Goal: Task Accomplishment & Management: Manage account settings

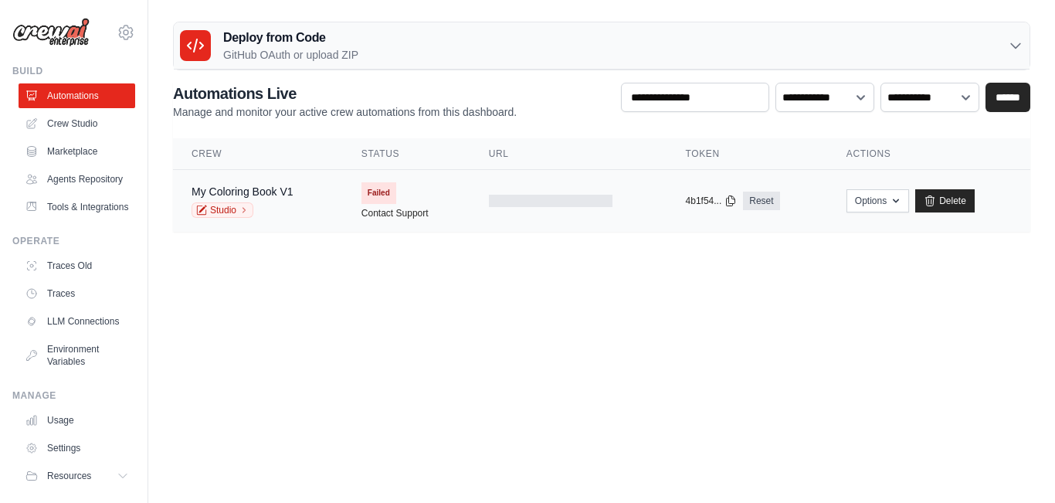
click at [280, 220] on td "My Coloring Book V1 Studio" at bounding box center [258, 201] width 170 height 63
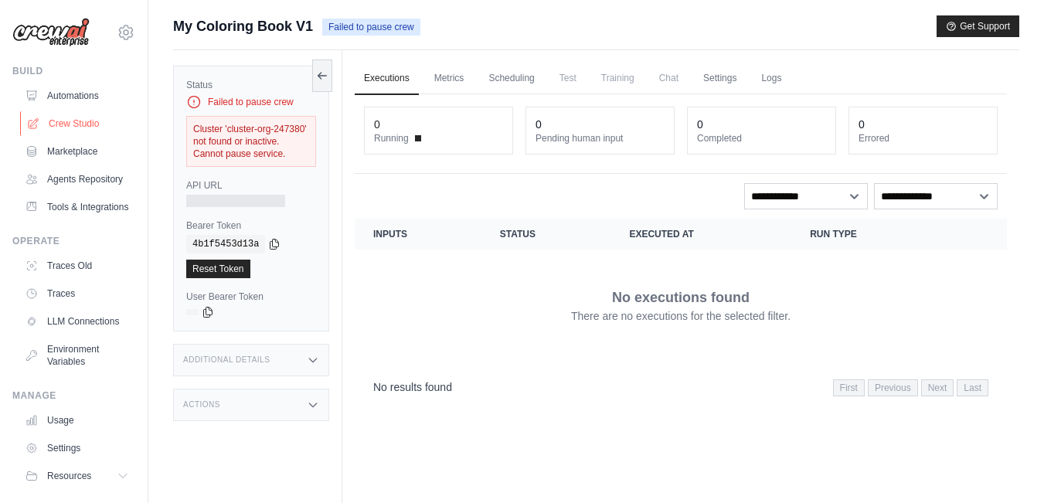
click at [54, 124] on link "Crew Studio" at bounding box center [78, 123] width 117 height 25
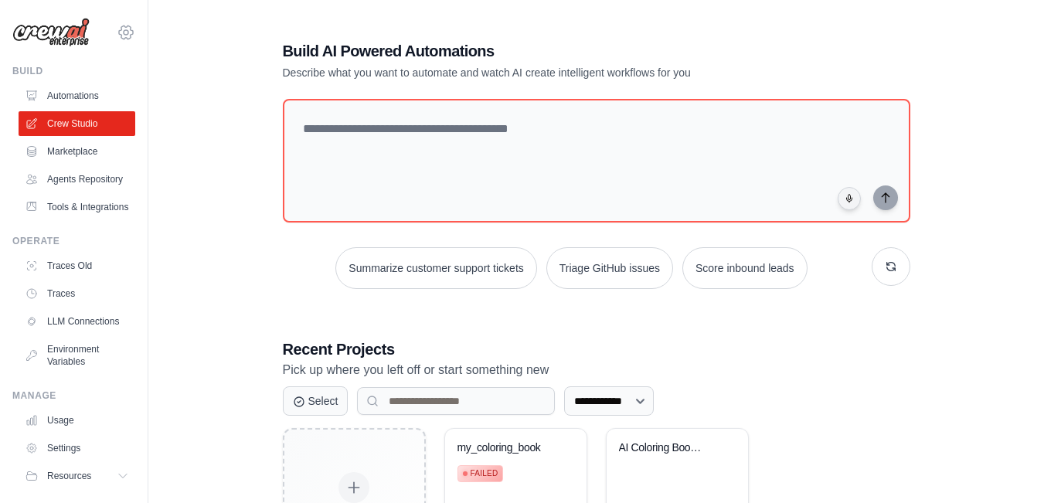
click at [119, 39] on icon at bounding box center [126, 31] width 14 height 13
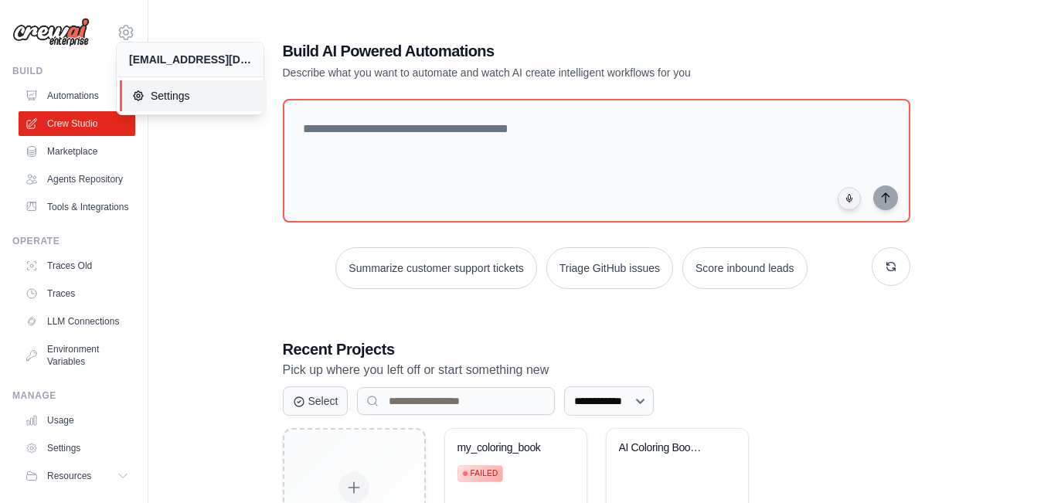
click at [141, 87] on link "Settings" at bounding box center [193, 95] width 147 height 31
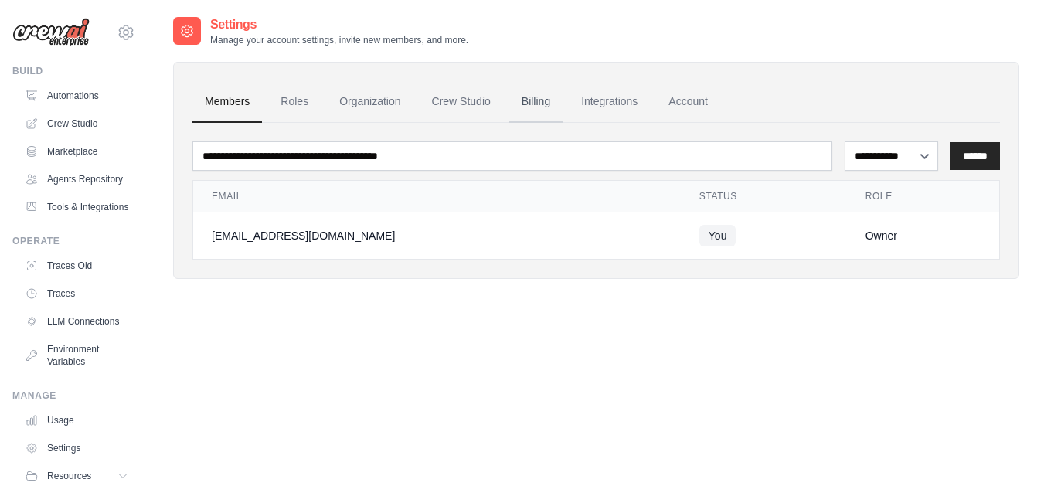
click at [531, 104] on link "Billing" at bounding box center [535, 102] width 53 height 42
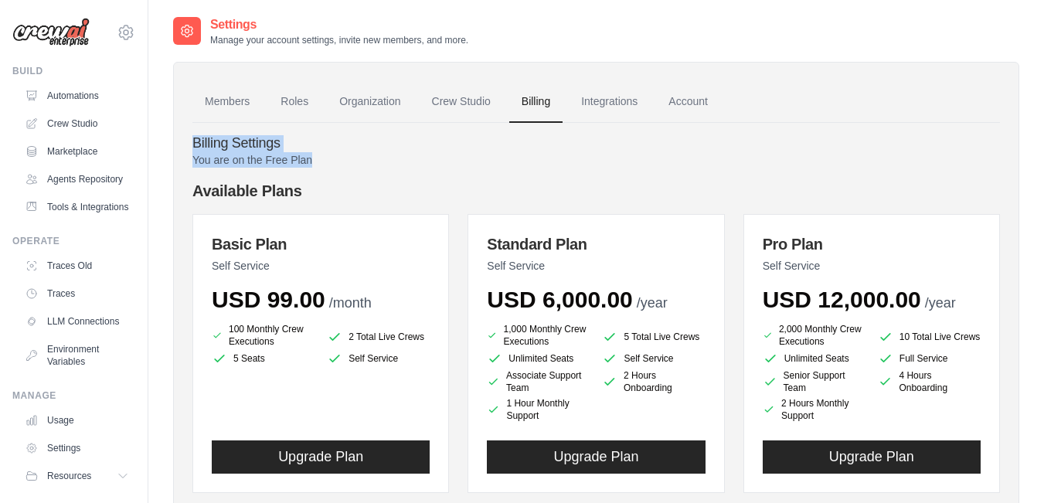
drag, startPoint x: 194, startPoint y: 141, endPoint x: 315, endPoint y: 158, distance: 122.4
click at [315, 158] on div "Billing Settings You are on the Free Plan Available Plans Basic Plan Self Servi…" at bounding box center [595, 475] width 807 height 704
click at [342, 167] on p "You are on the Free Plan" at bounding box center [595, 159] width 807 height 15
click at [607, 97] on link "Integrations" at bounding box center [609, 102] width 81 height 42
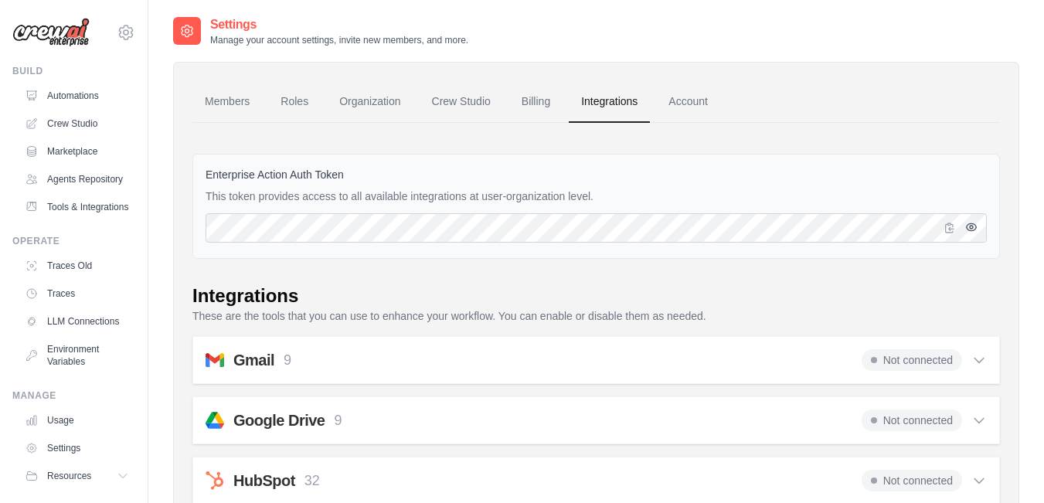
click at [970, 230] on icon "button" at bounding box center [972, 226] width 10 height 7
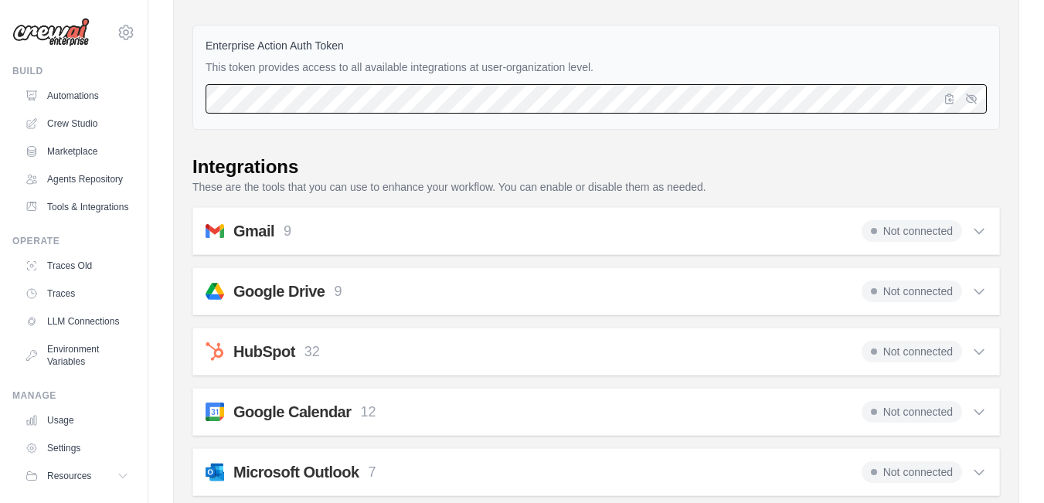
scroll to position [232, 0]
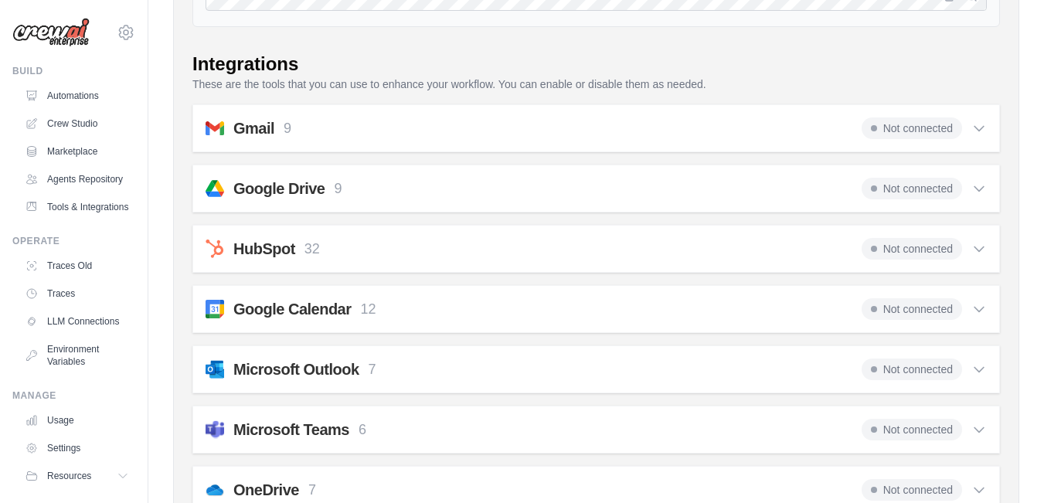
click at [984, 255] on icon at bounding box center [978, 248] width 15 height 15
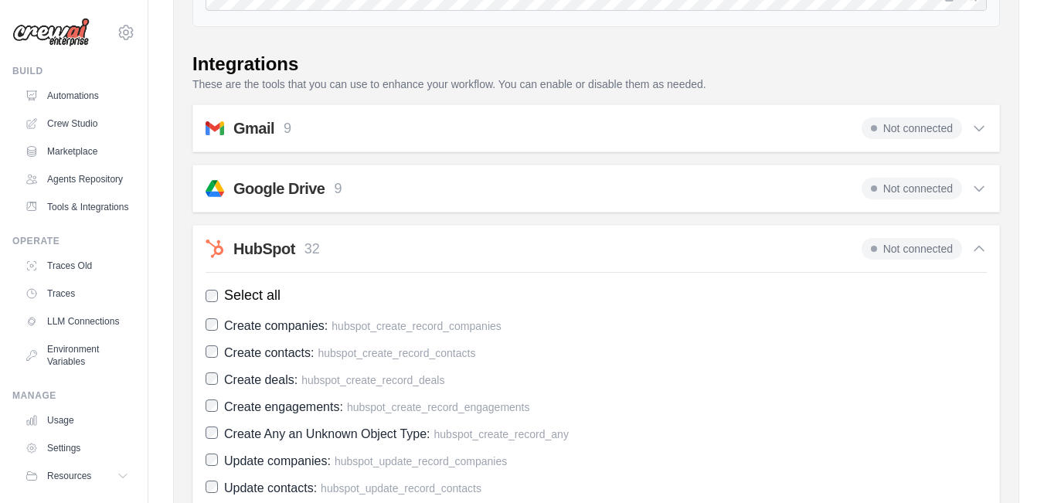
click at [984, 255] on icon at bounding box center [978, 248] width 15 height 15
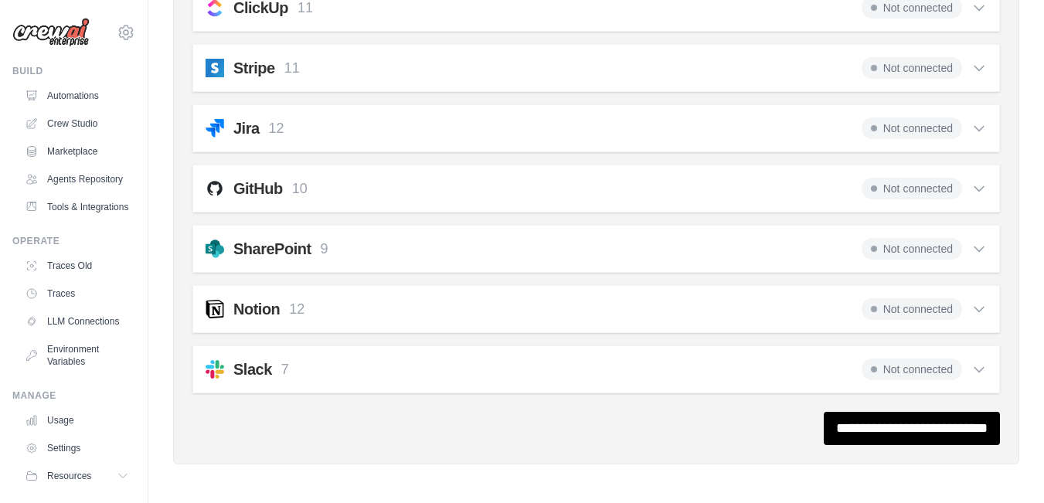
scroll to position [1258, 0]
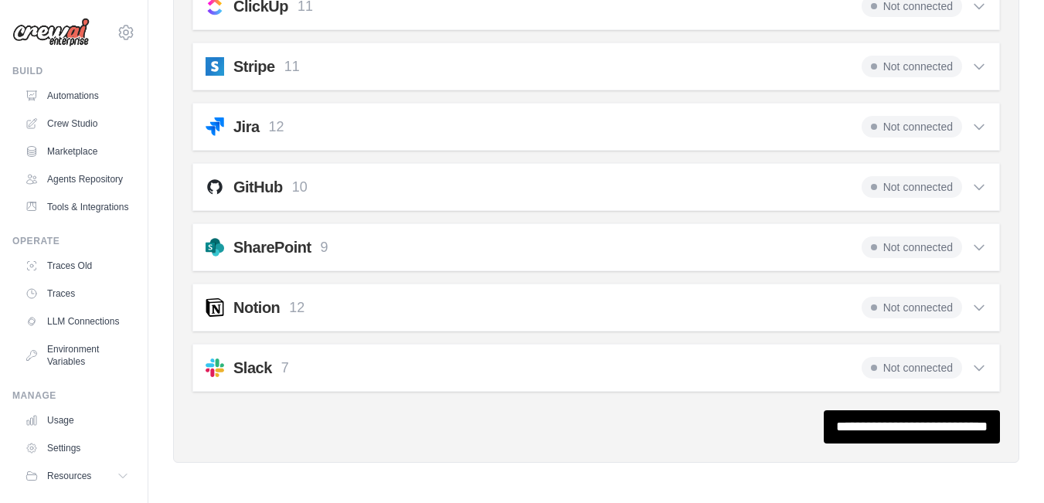
click at [972, 374] on icon at bounding box center [978, 367] width 15 height 15
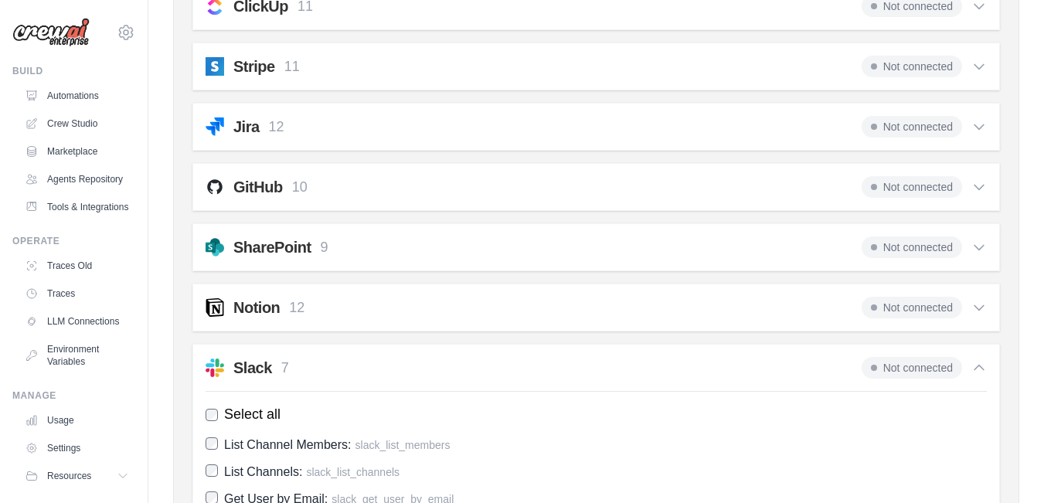
scroll to position [1490, 0]
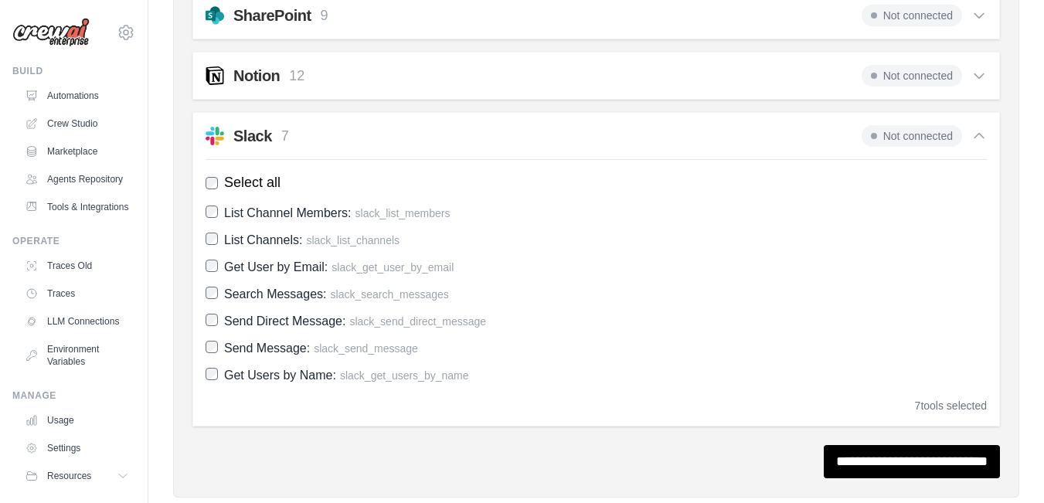
click at [980, 137] on icon at bounding box center [978, 135] width 15 height 15
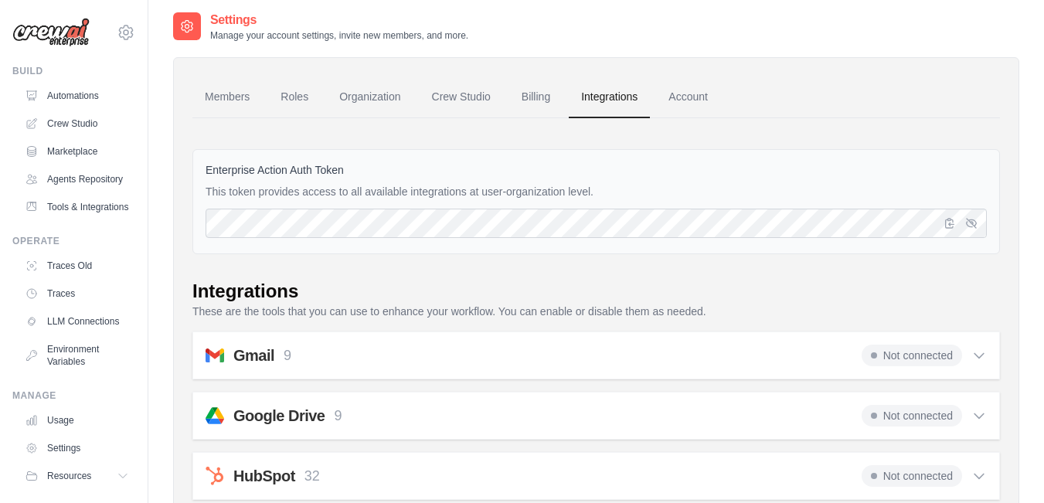
scroll to position [0, 0]
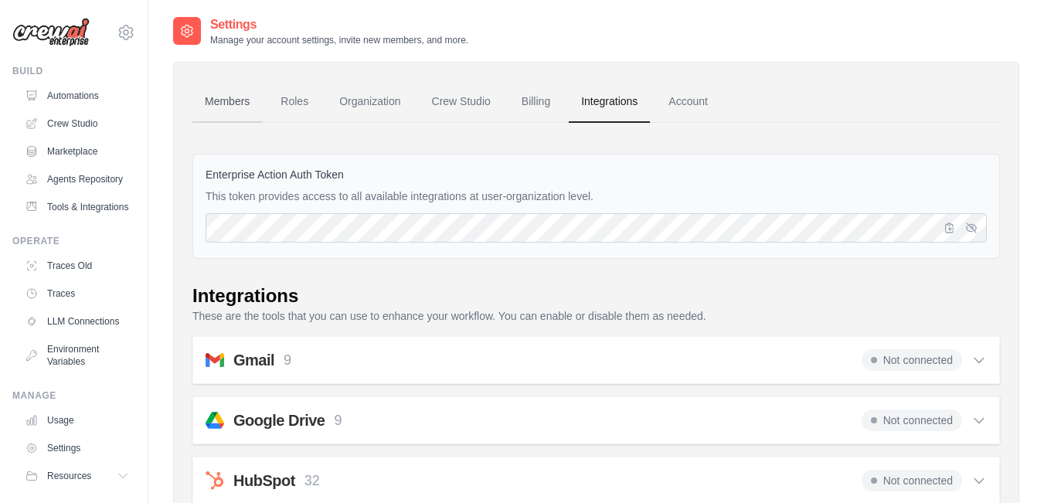
click at [232, 105] on link "Members" at bounding box center [227, 102] width 70 height 42
